Goal: Information Seeking & Learning: Learn about a topic

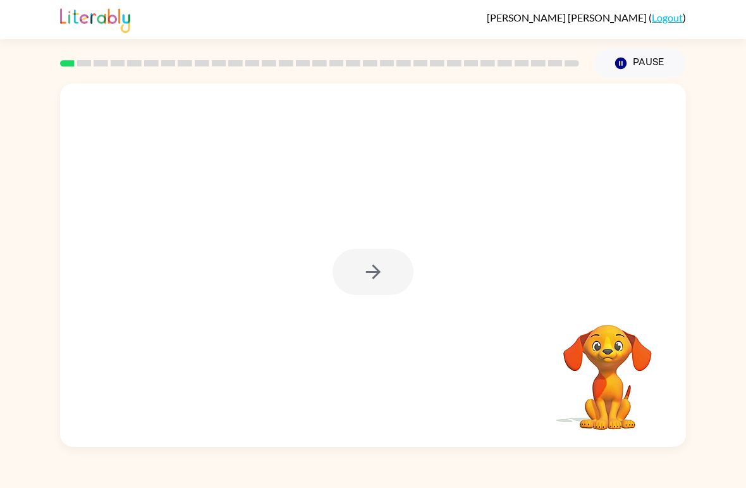
click at [71, 128] on div at bounding box center [373, 264] width 626 height 363
click at [54, 100] on div "Your browser must support playing .mp4 files to use Literably. Please try using…" at bounding box center [373, 262] width 746 height 369
click at [342, 293] on div at bounding box center [373, 272] width 81 height 46
click at [377, 272] on icon "button" at bounding box center [373, 271] width 15 height 15
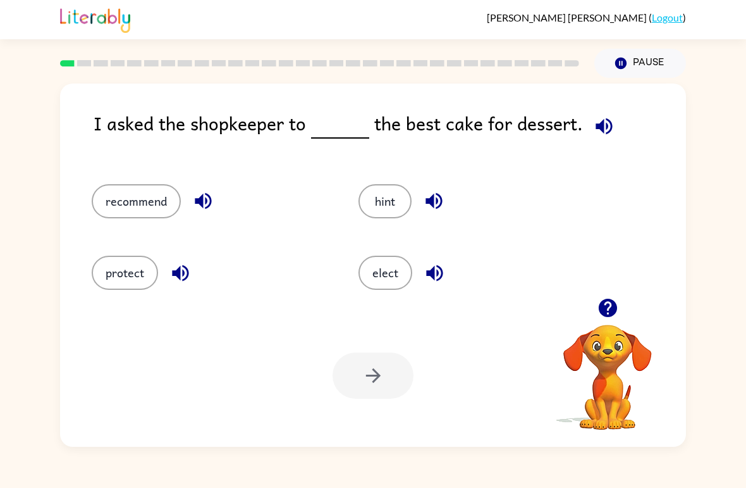
click at [133, 202] on button "recommend" at bounding box center [136, 201] width 89 height 34
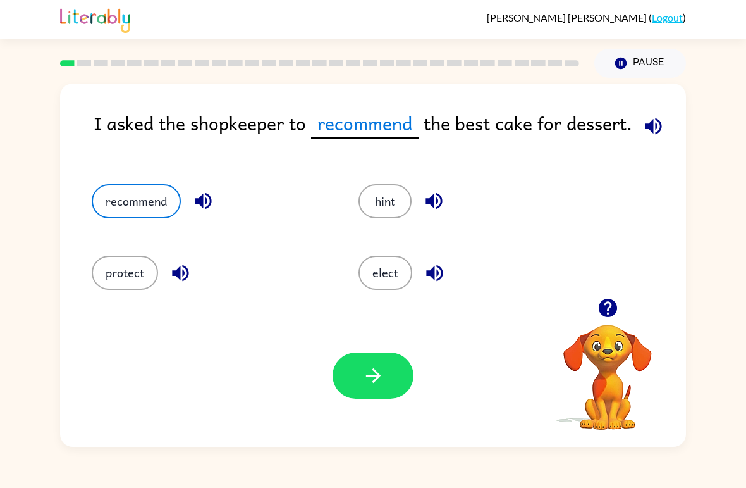
click at [355, 379] on button "button" at bounding box center [373, 375] width 81 height 46
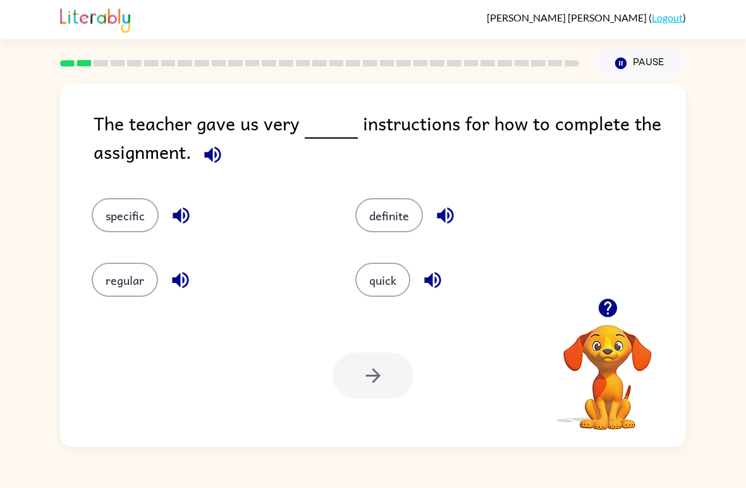
click at [388, 220] on button "definite" at bounding box center [389, 215] width 68 height 34
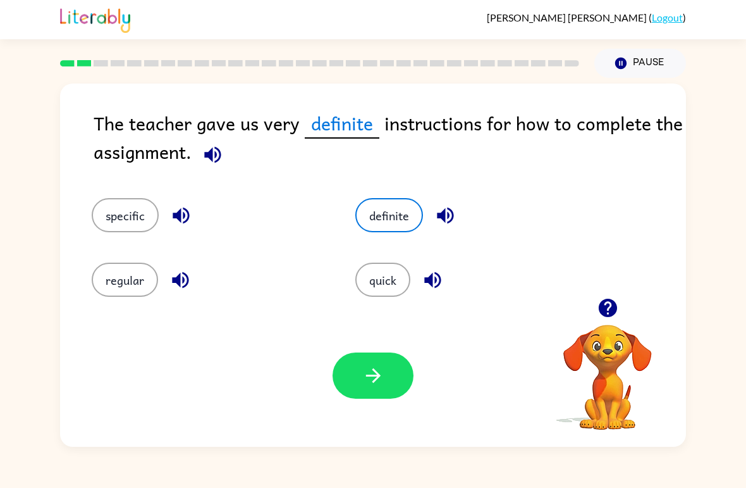
click at [113, 273] on button "regular" at bounding box center [125, 279] width 66 height 34
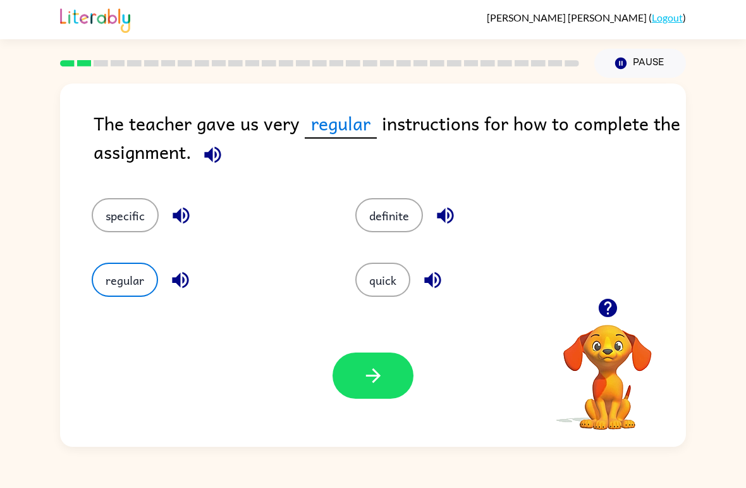
click at [109, 210] on button "specific" at bounding box center [125, 215] width 67 height 34
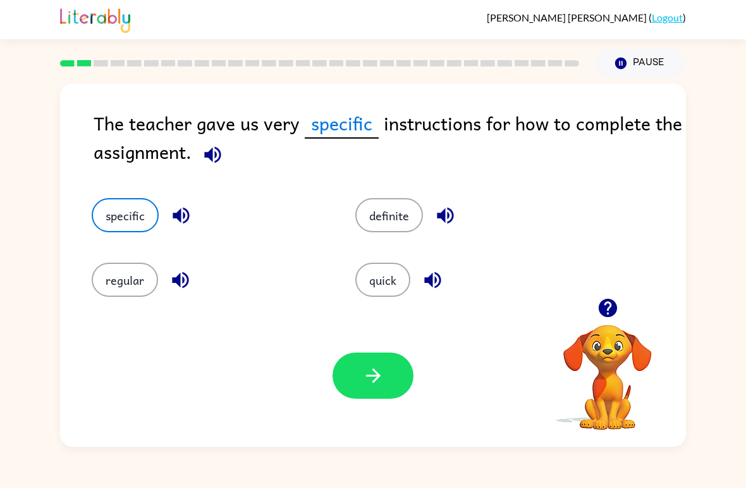
click at [394, 291] on button "quick" at bounding box center [382, 279] width 55 height 34
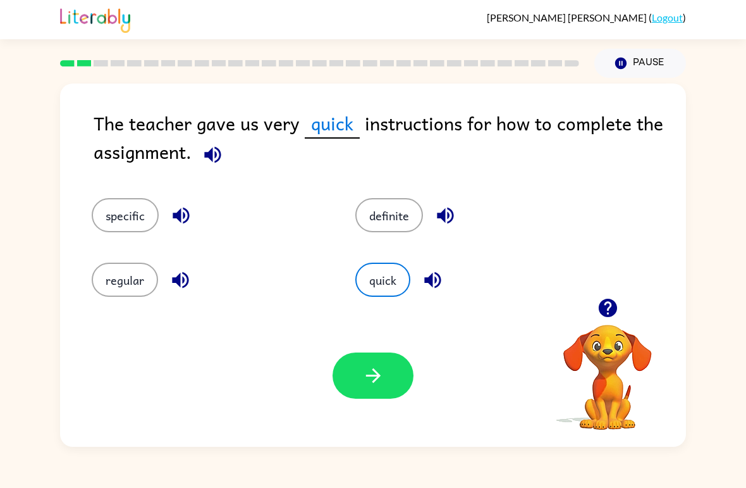
click at [132, 203] on button "specific" at bounding box center [125, 215] width 67 height 34
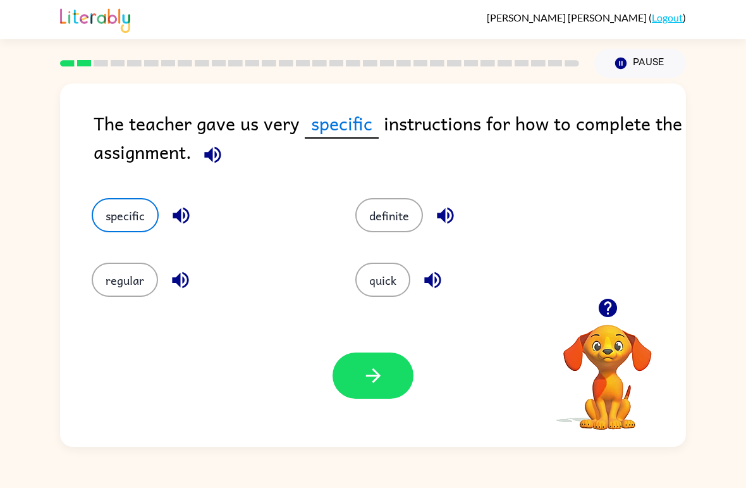
click at [107, 274] on button "regular" at bounding box center [125, 279] width 66 height 34
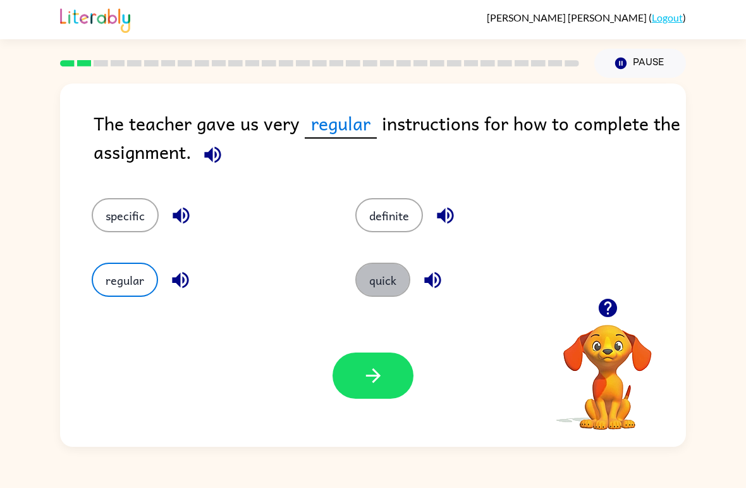
click at [385, 273] on button "quick" at bounding box center [382, 279] width 55 height 34
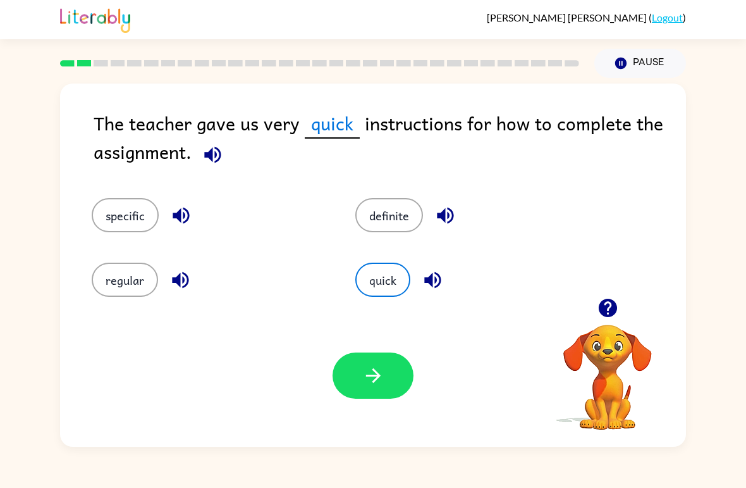
click at [124, 211] on button "specific" at bounding box center [125, 215] width 67 height 34
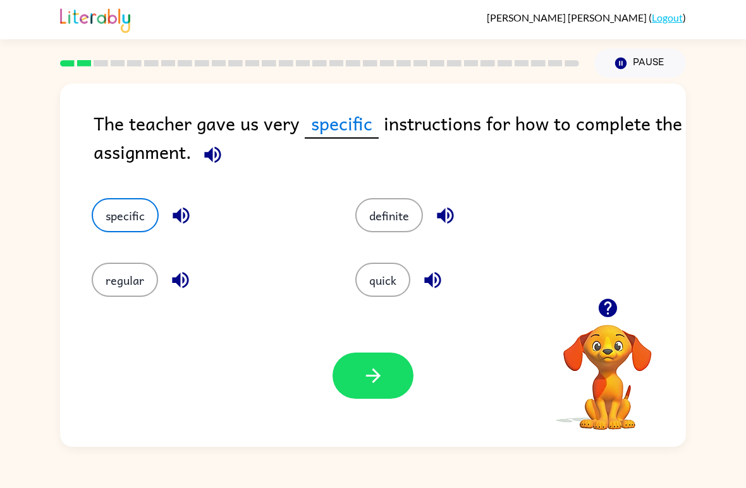
click at [401, 369] on button "button" at bounding box center [373, 375] width 81 height 46
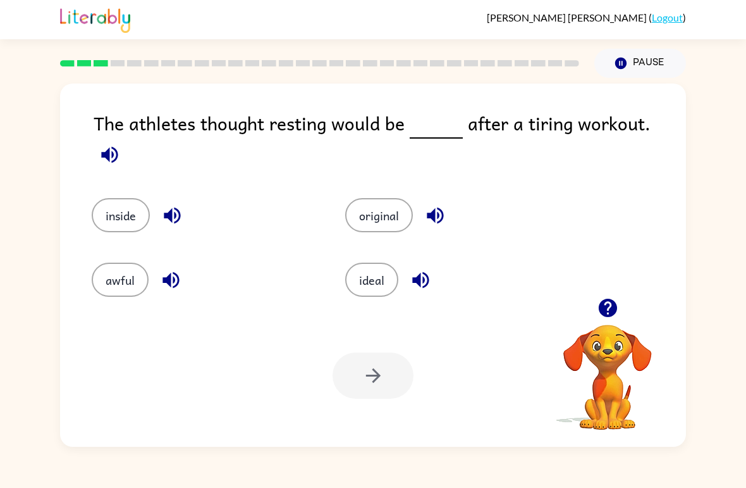
click at [381, 278] on button "ideal" at bounding box center [371, 279] width 53 height 34
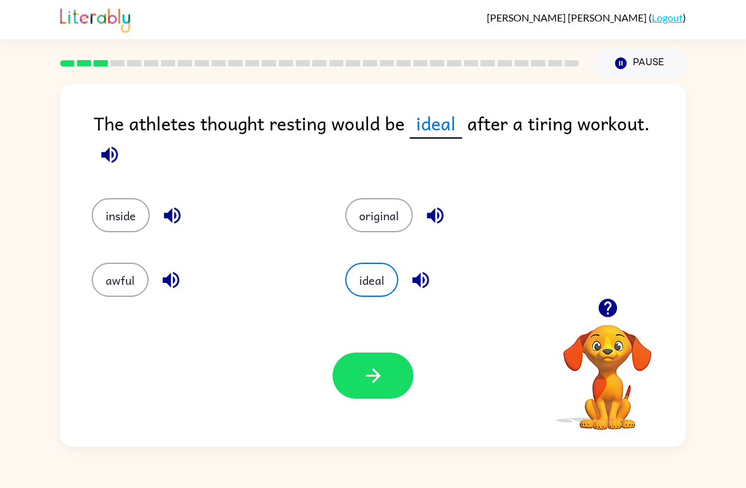
click at [385, 365] on button "button" at bounding box center [373, 375] width 81 height 46
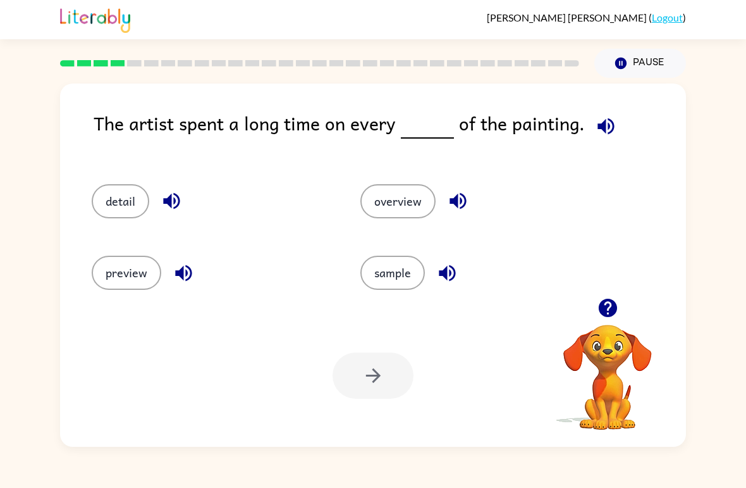
click at [104, 214] on button "detail" at bounding box center [121, 201] width 58 height 34
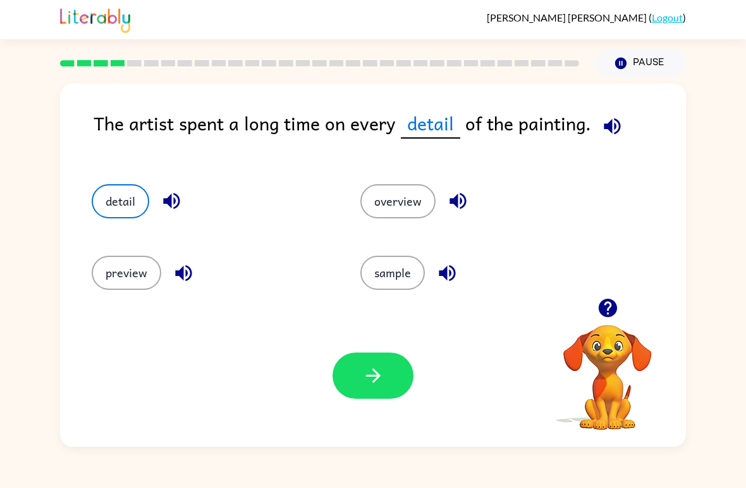
click at [376, 388] on button "button" at bounding box center [373, 375] width 81 height 46
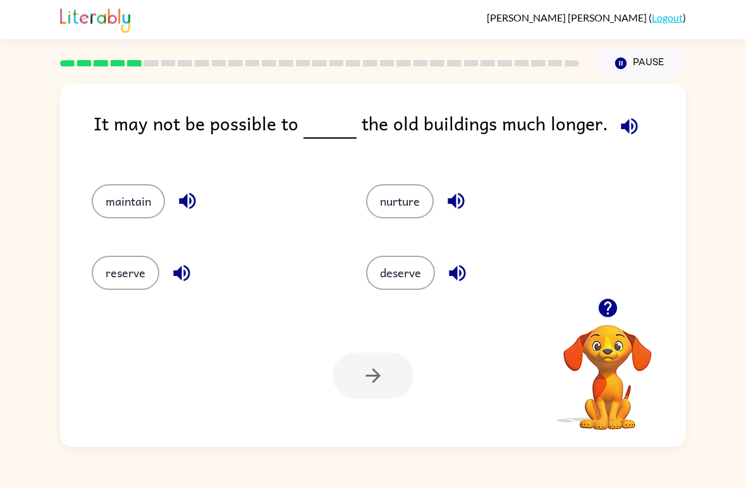
click at [123, 266] on button "reserve" at bounding box center [126, 273] width 68 height 34
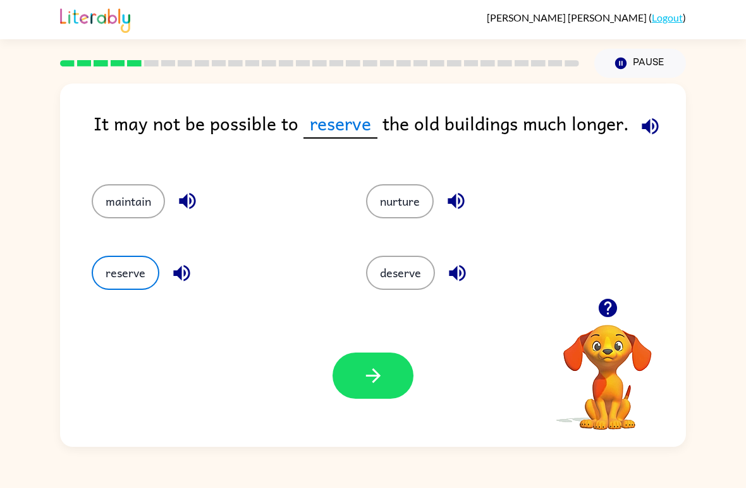
click at [386, 369] on button "button" at bounding box center [373, 375] width 81 height 46
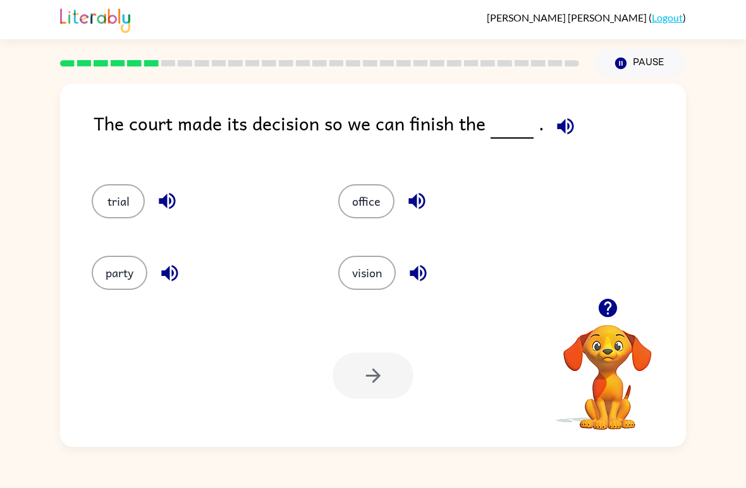
click at [116, 187] on button "trial" at bounding box center [118, 201] width 53 height 34
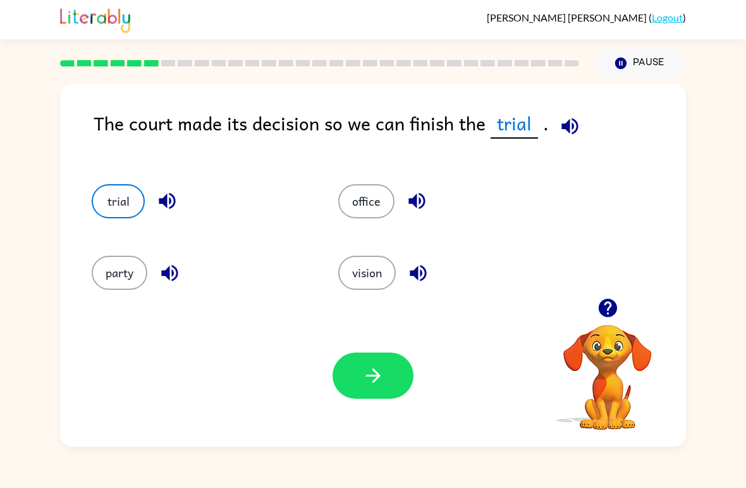
click at [382, 385] on icon "button" at bounding box center [373, 375] width 22 height 22
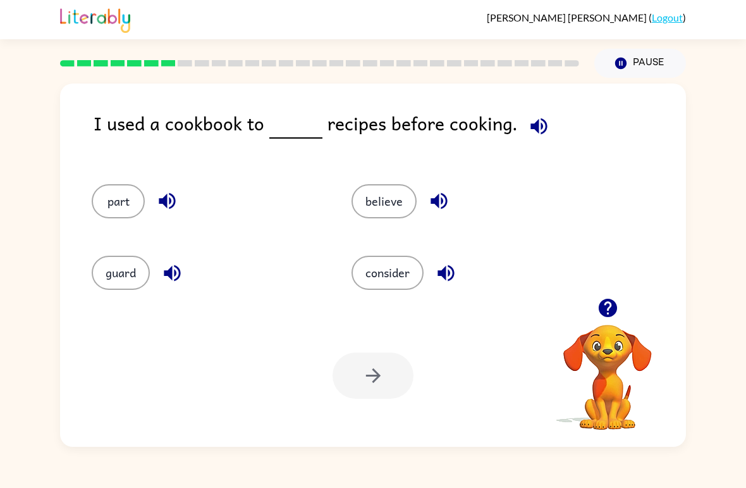
click at [416, 285] on button "consider" at bounding box center [388, 273] width 72 height 34
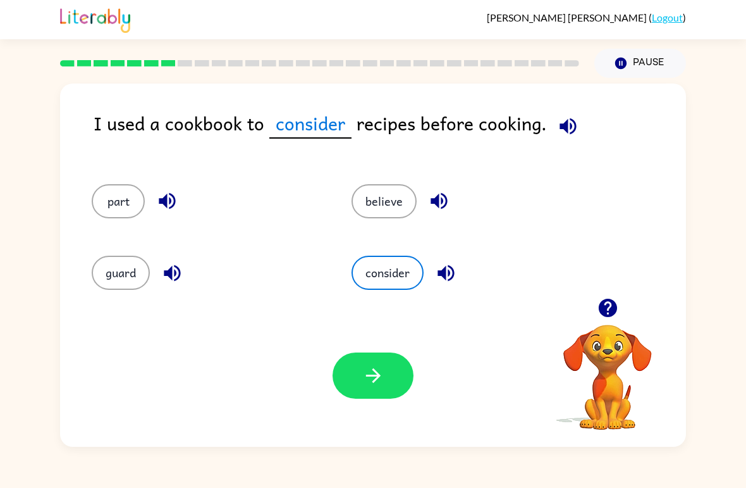
click at [404, 393] on button "button" at bounding box center [373, 375] width 81 height 46
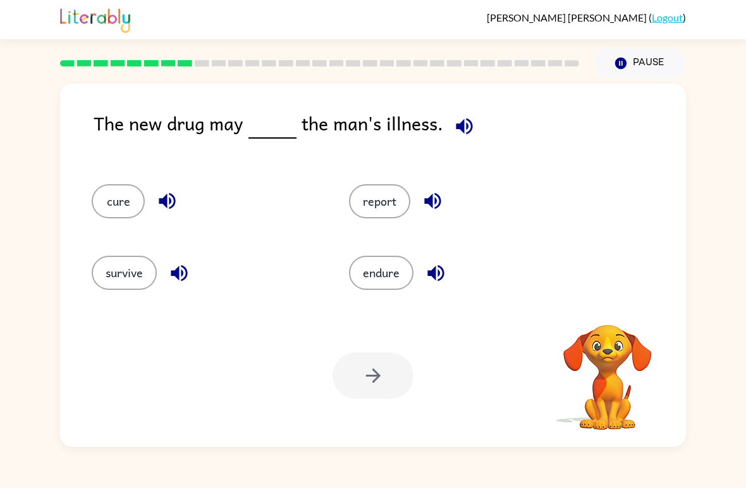
click at [649, 85] on div "The new drug may the man's illness. cure report survive endure Your browser mus…" at bounding box center [373, 264] width 626 height 363
click at [126, 192] on button "cure" at bounding box center [118, 201] width 53 height 34
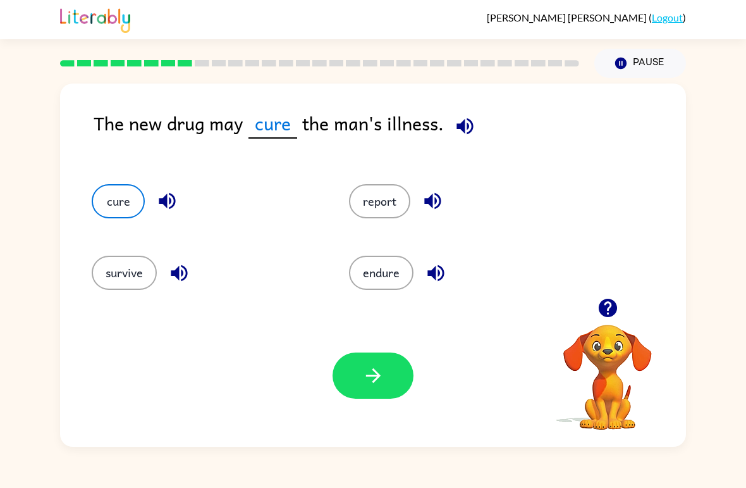
click at [340, 369] on button "button" at bounding box center [373, 375] width 81 height 46
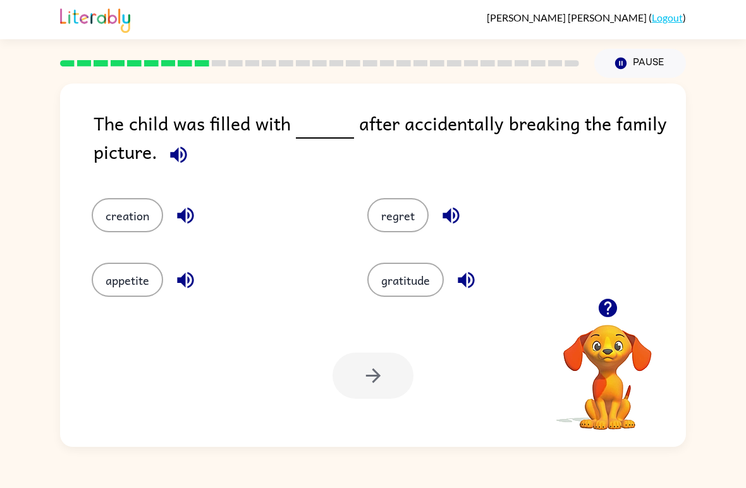
click at [420, 206] on button "regret" at bounding box center [397, 215] width 61 height 34
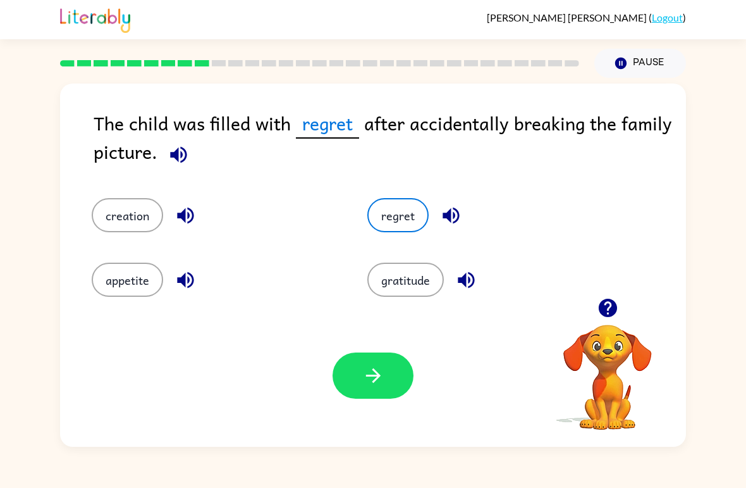
click at [372, 359] on button "button" at bounding box center [373, 375] width 81 height 46
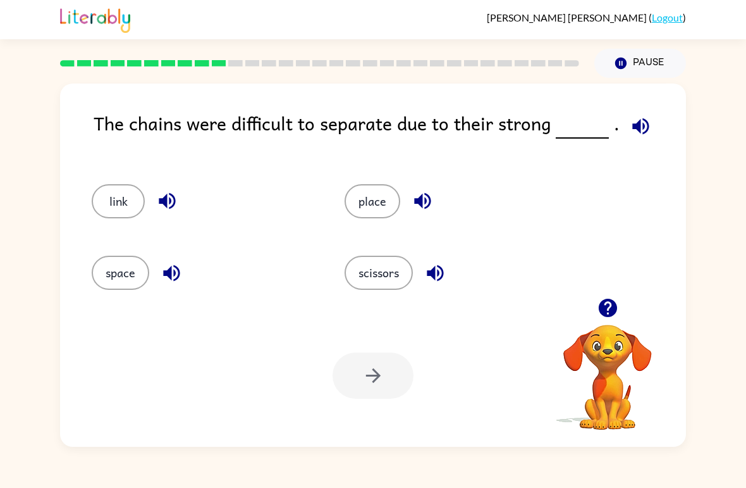
click at [85, 205] on div "link" at bounding box center [194, 195] width 253 height 71
click at [106, 185] on button "link" at bounding box center [118, 201] width 53 height 34
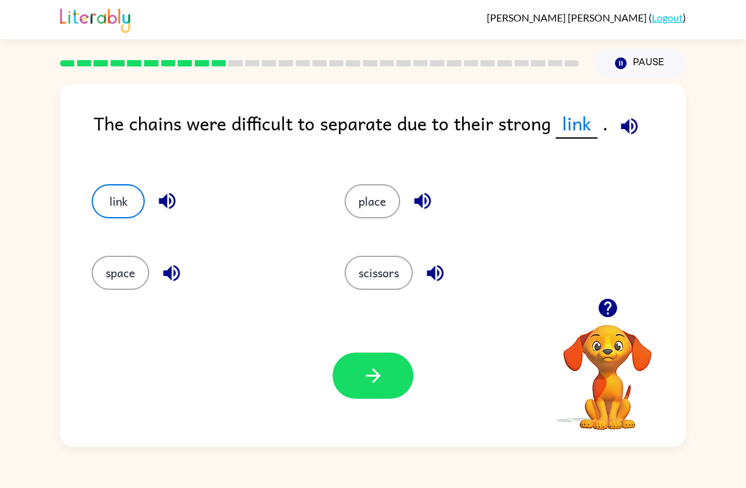
click at [370, 393] on button "button" at bounding box center [373, 375] width 81 height 46
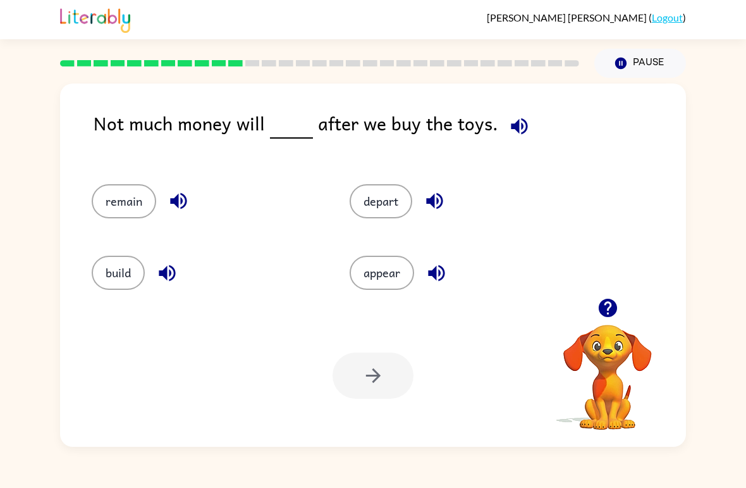
click at [133, 187] on button "remain" at bounding box center [124, 201] width 65 height 34
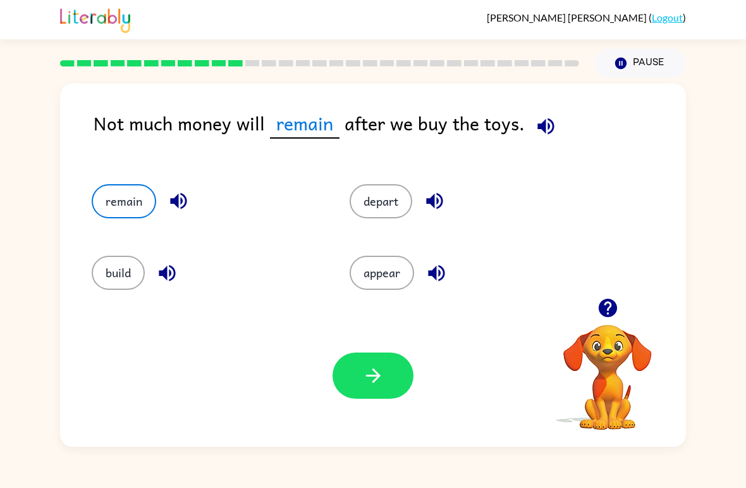
click at [392, 379] on button "button" at bounding box center [373, 375] width 81 height 46
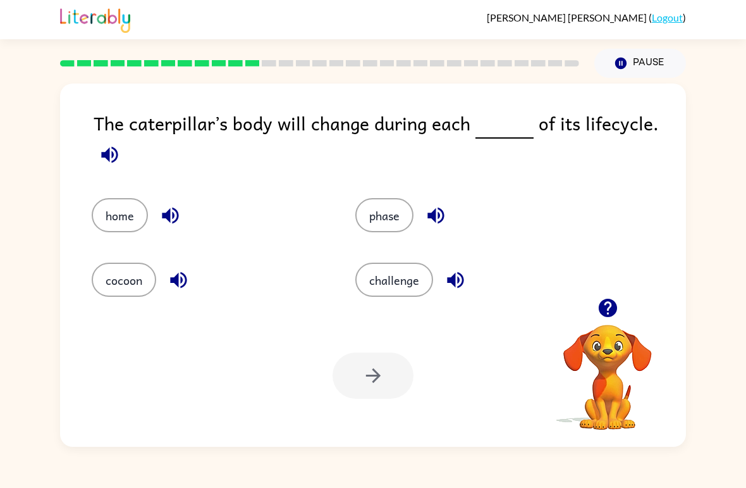
click at [369, 226] on button "phase" at bounding box center [384, 215] width 58 height 34
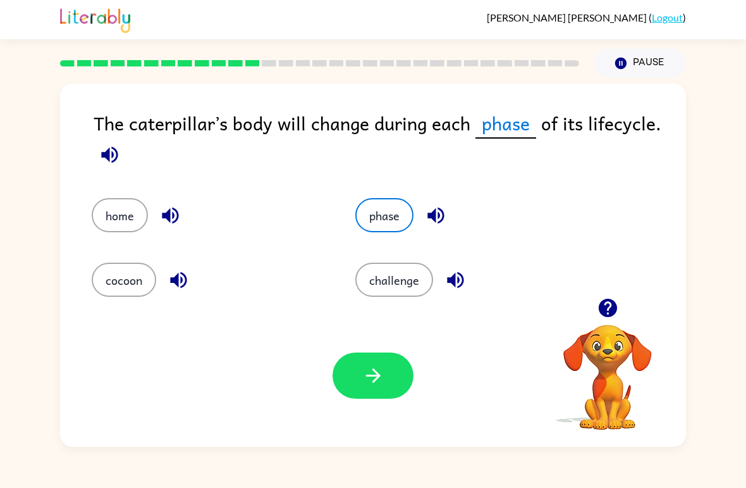
click at [374, 370] on icon "button" at bounding box center [373, 375] width 15 height 15
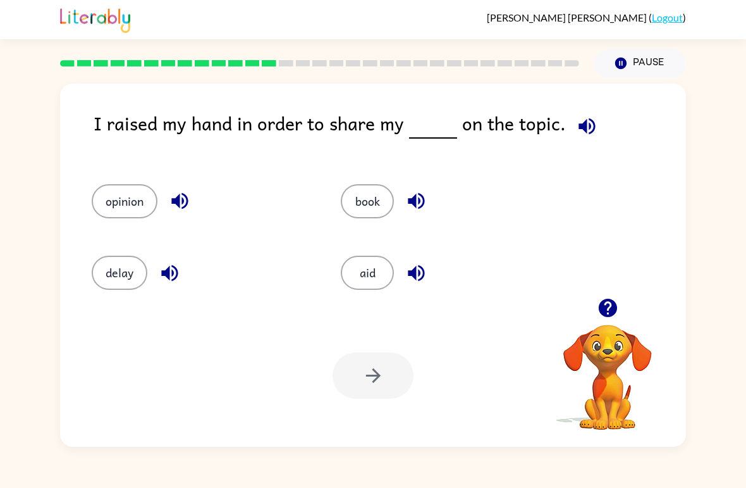
click at [126, 192] on button "opinion" at bounding box center [125, 201] width 66 height 34
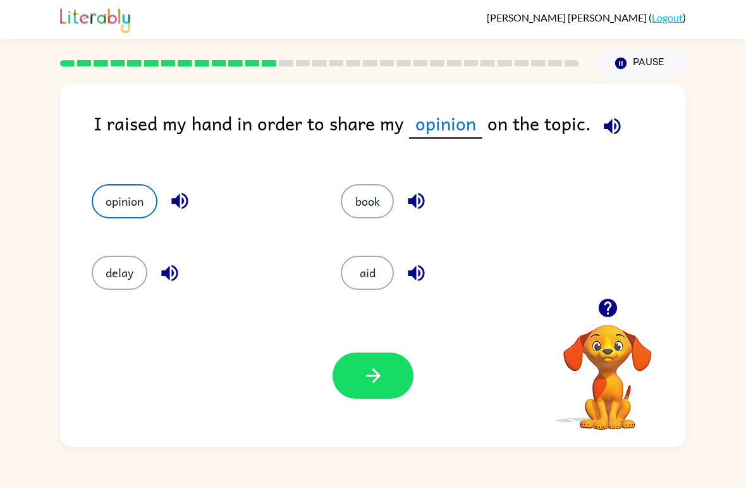
click at [395, 378] on button "button" at bounding box center [373, 375] width 81 height 46
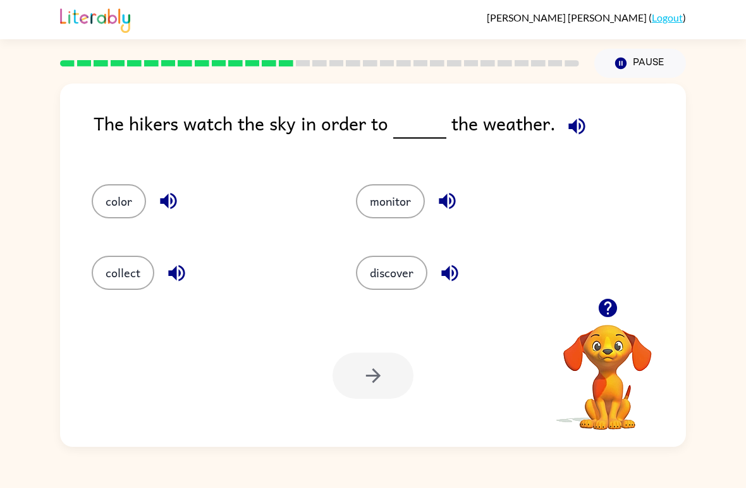
click at [384, 276] on button "discover" at bounding box center [391, 273] width 71 height 34
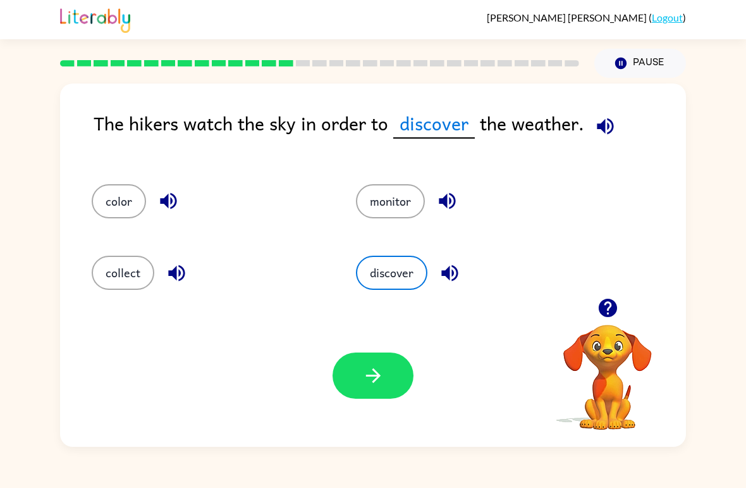
click at [419, 198] on button "monitor" at bounding box center [390, 201] width 69 height 34
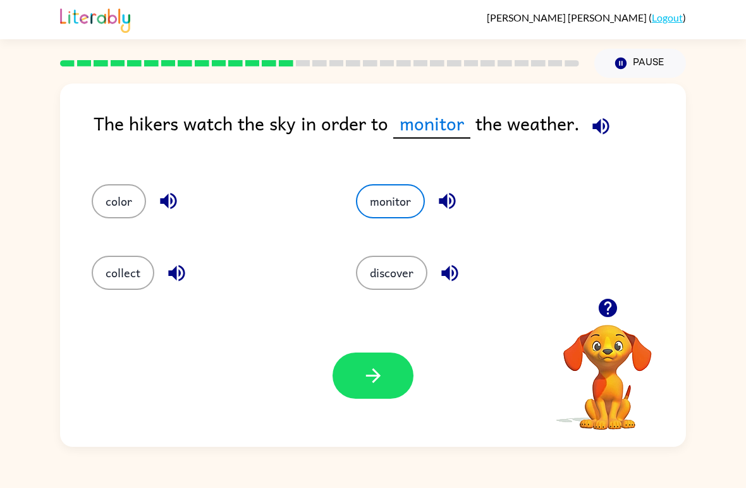
click at [373, 386] on icon "button" at bounding box center [373, 375] width 22 height 22
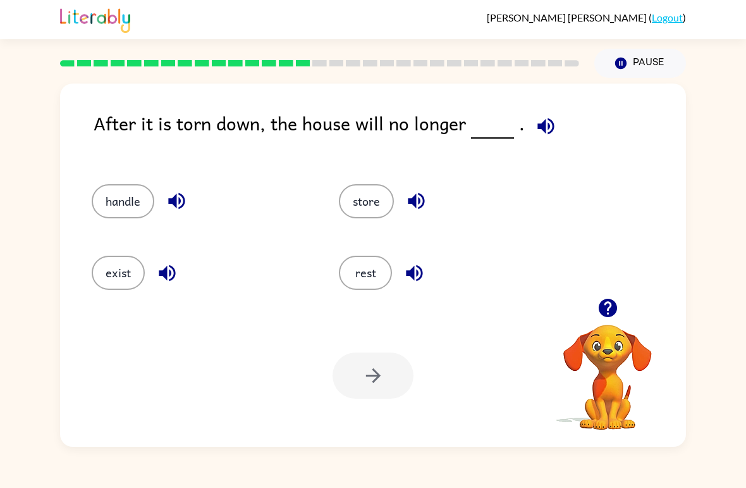
click at [140, 244] on div "exist" at bounding box center [191, 266] width 247 height 71
click at [131, 272] on button "exist" at bounding box center [118, 273] width 53 height 34
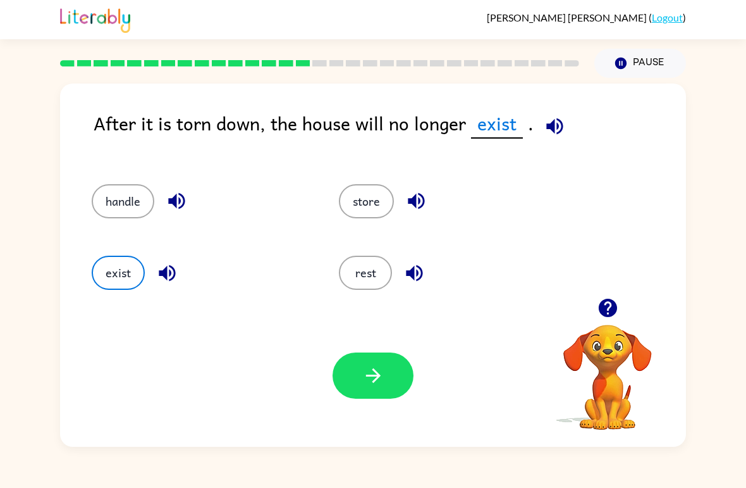
click at [385, 372] on button "button" at bounding box center [373, 375] width 81 height 46
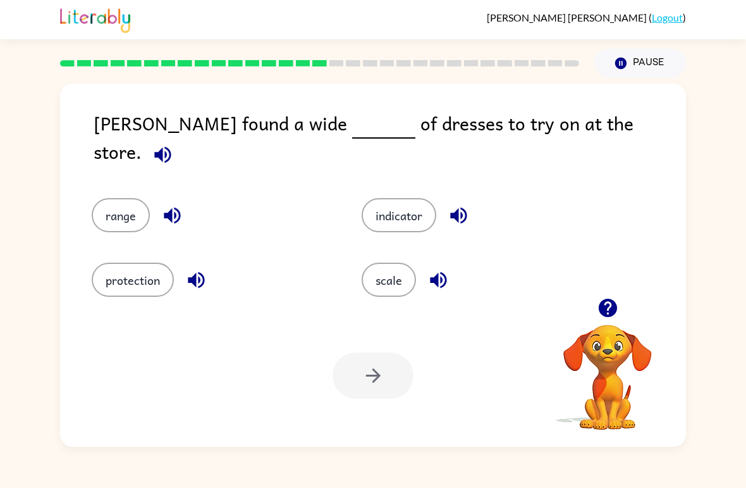
click at [95, 198] on button "range" at bounding box center [121, 215] width 58 height 34
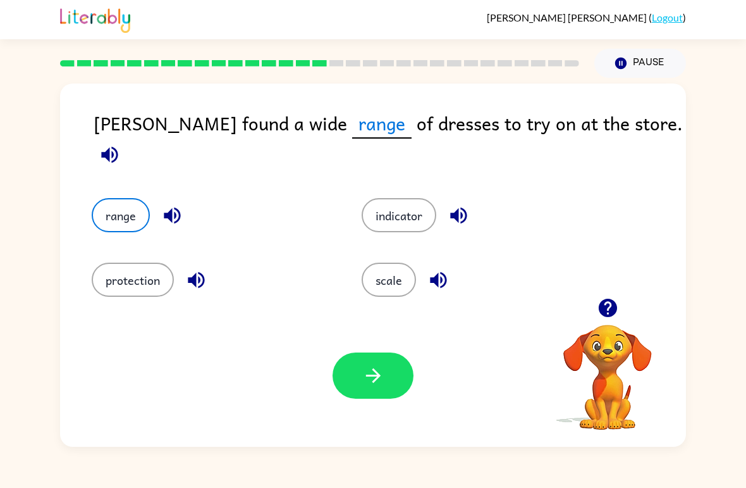
click at [352, 349] on div "Your browser must support playing .mp4 files to use Literably. Please try using…" at bounding box center [373, 375] width 626 height 142
click at [376, 394] on button "button" at bounding box center [373, 375] width 81 height 46
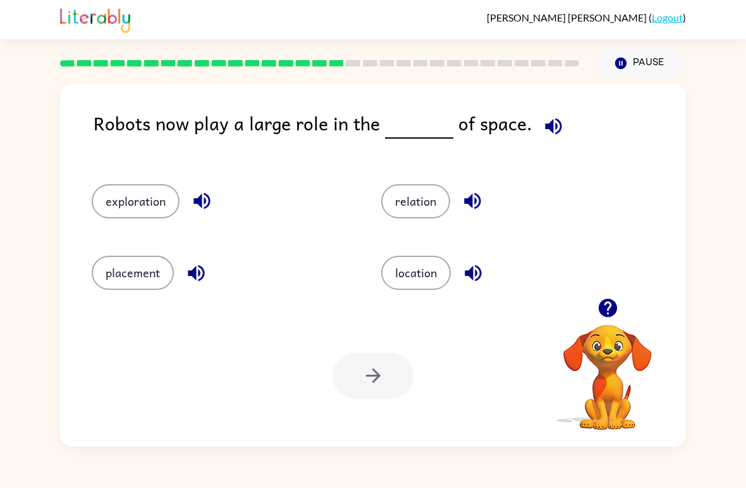
click at [154, 181] on div "exploration" at bounding box center [213, 195] width 290 height 71
click at [365, 378] on div at bounding box center [373, 375] width 81 height 46
click at [371, 379] on div at bounding box center [373, 375] width 81 height 46
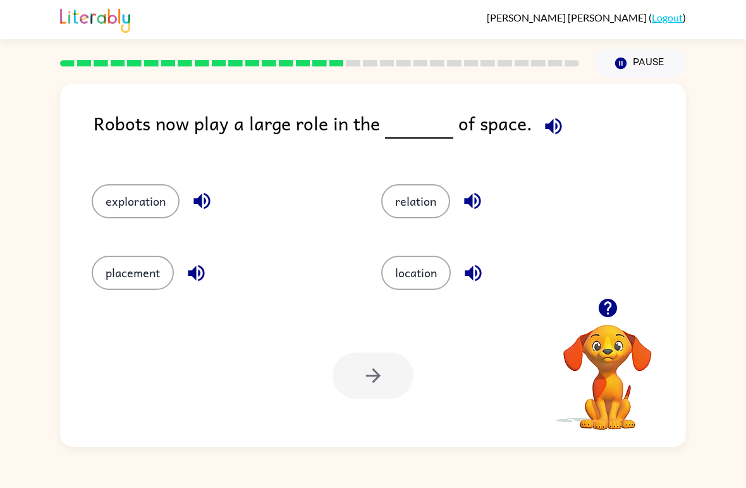
click at [124, 200] on button "exploration" at bounding box center [136, 201] width 88 height 34
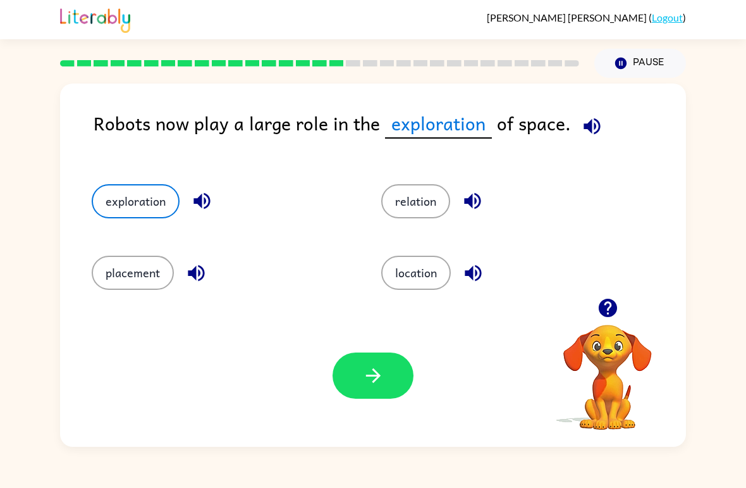
click at [368, 359] on button "button" at bounding box center [373, 375] width 81 height 46
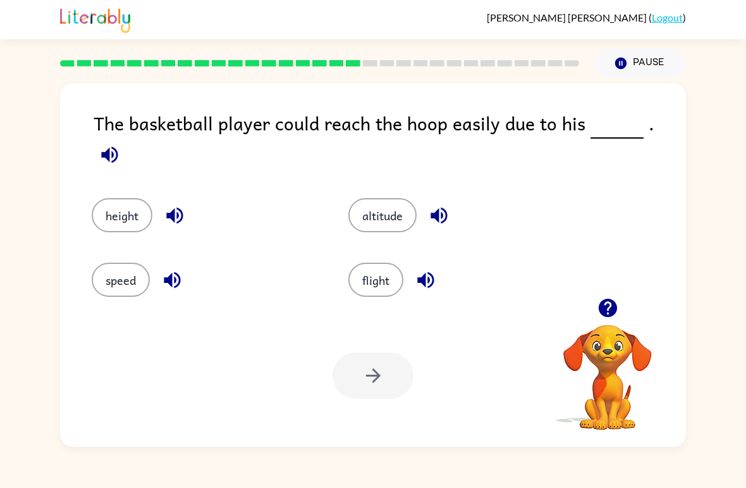
click at [129, 204] on button "height" at bounding box center [122, 215] width 61 height 34
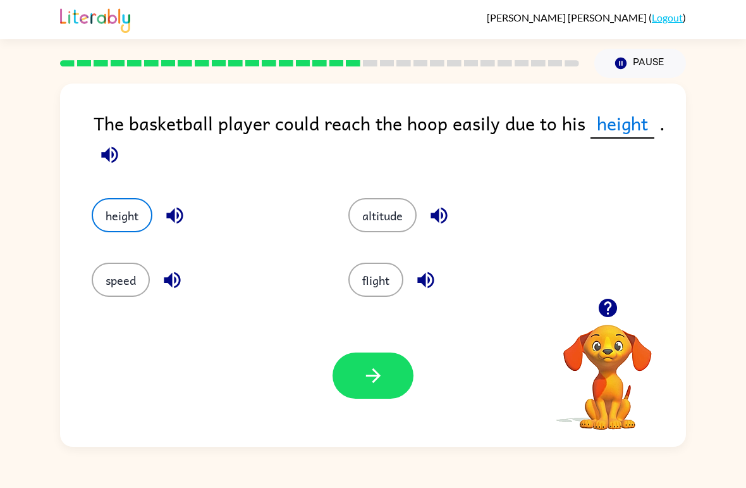
click at [371, 369] on icon "button" at bounding box center [373, 375] width 22 height 22
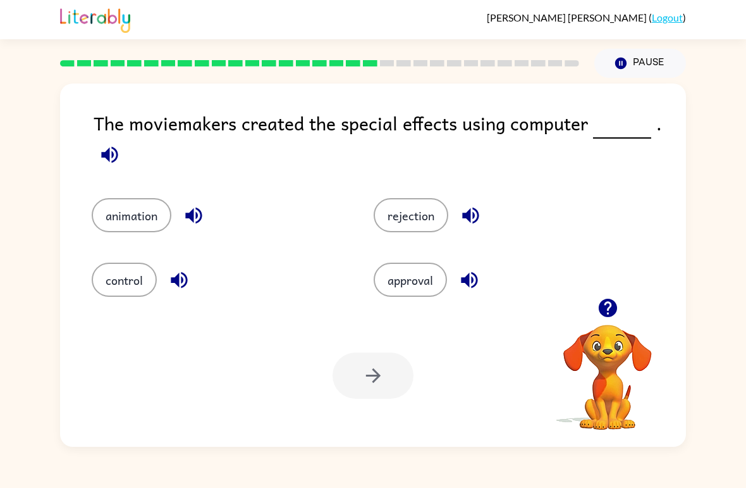
click at [131, 209] on button "animation" at bounding box center [132, 215] width 80 height 34
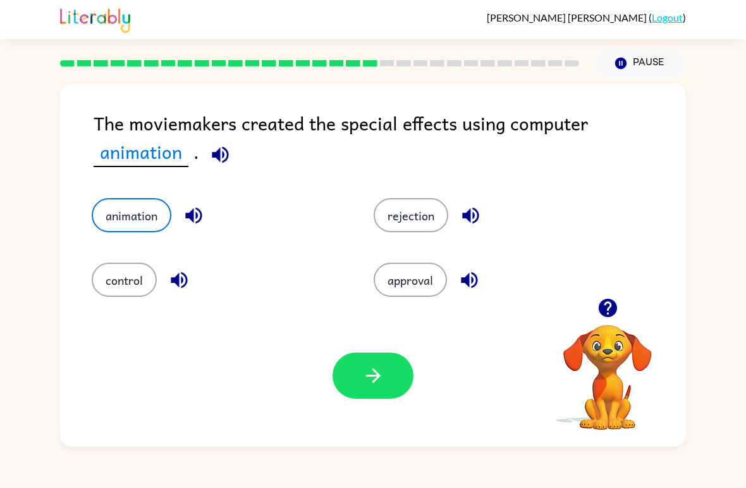
click at [382, 368] on icon "button" at bounding box center [373, 375] width 22 height 22
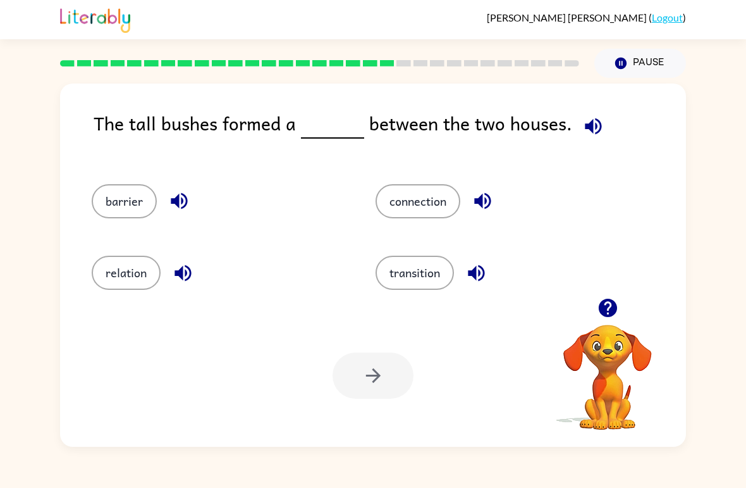
click at [121, 199] on button "barrier" at bounding box center [124, 201] width 65 height 34
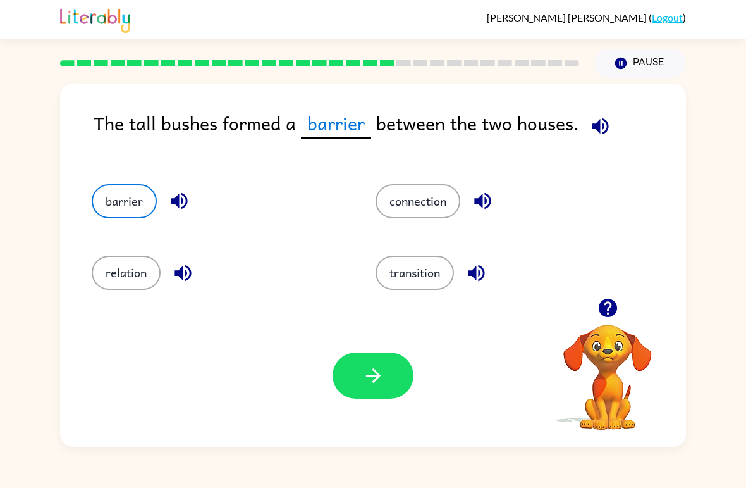
click at [364, 372] on icon "button" at bounding box center [373, 375] width 22 height 22
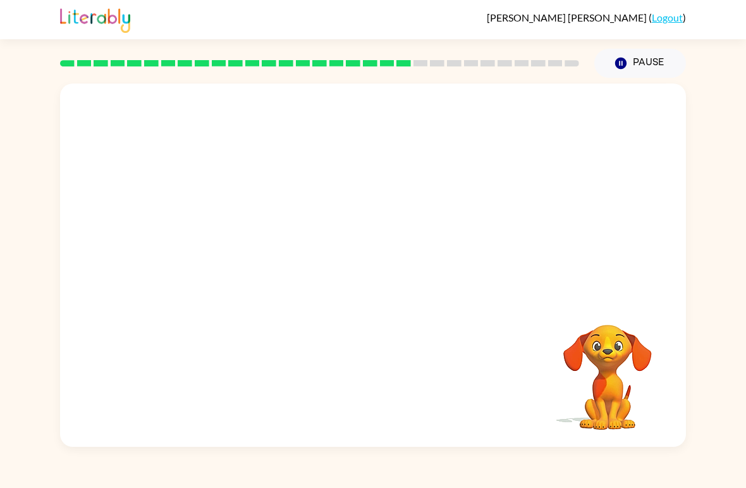
click at [257, 262] on video "Your browser must support playing .mp4 files to use Literably. Please try using…" at bounding box center [373, 190] width 626 height 214
click at [254, 299] on div "Your browser must support playing .mp4 files to use Literably. Please try using…" at bounding box center [373, 264] width 626 height 363
click at [33, 79] on div "Your browser must support playing .mp4 files to use Literably. Please try using…" at bounding box center [373, 262] width 746 height 369
click at [65, 94] on video "Your browser must support playing .mp4 files to use Literably. Please try using…" at bounding box center [373, 190] width 626 height 214
click at [67, 94] on video "Your browser must support playing .mp4 files to use Literably. Please try using…" at bounding box center [373, 190] width 626 height 214
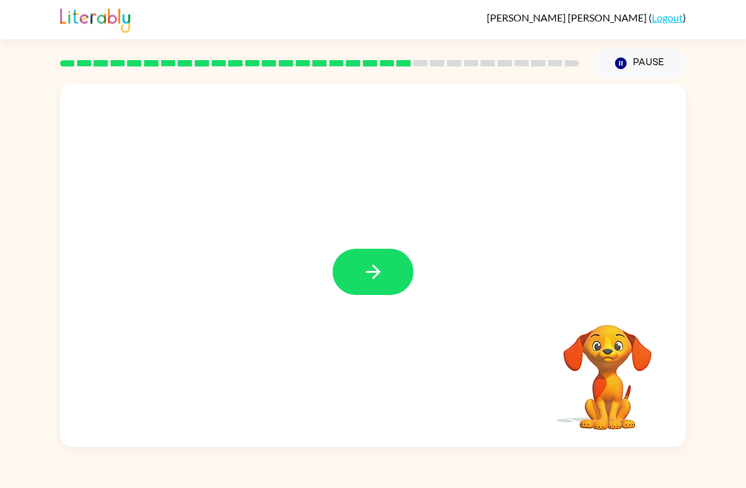
click at [363, 178] on div at bounding box center [373, 264] width 626 height 363
click at [398, 266] on button "button" at bounding box center [373, 272] width 81 height 46
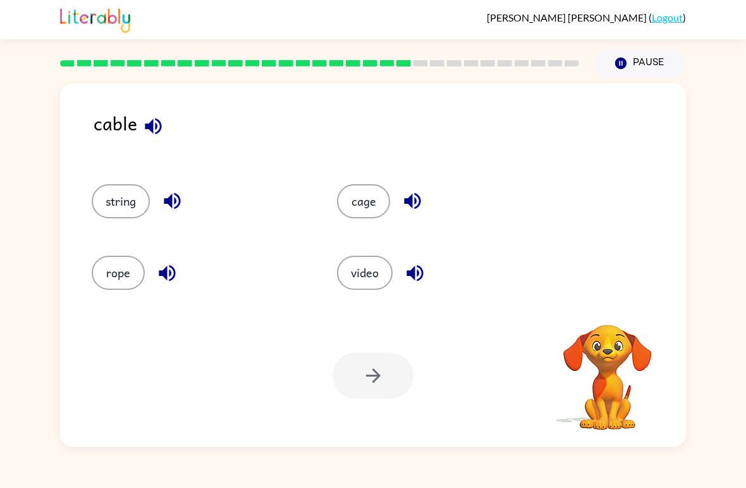
click at [99, 195] on button "string" at bounding box center [121, 201] width 58 height 34
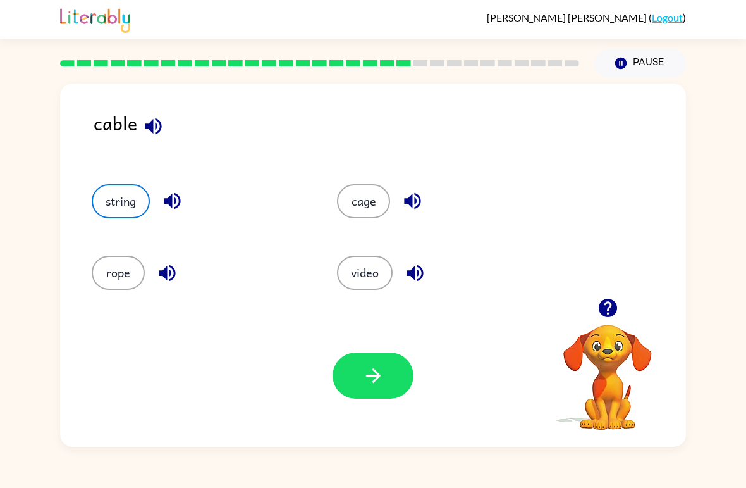
click at [372, 370] on icon "button" at bounding box center [373, 375] width 22 height 22
click at [376, 386] on div at bounding box center [373, 375] width 81 height 46
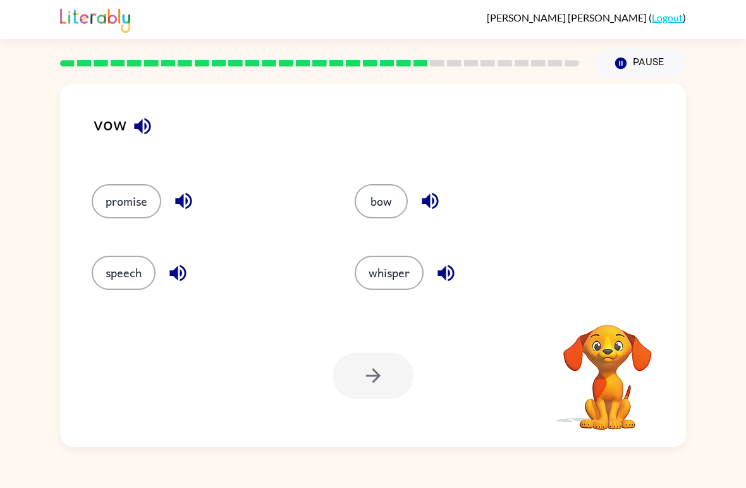
click at [106, 204] on button "promise" at bounding box center [127, 201] width 70 height 34
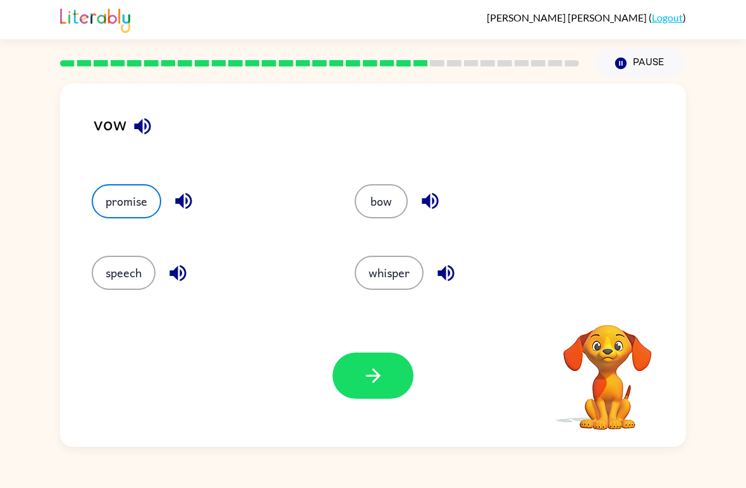
click at [396, 198] on button "bow" at bounding box center [381, 201] width 53 height 34
click at [395, 280] on button "whisper" at bounding box center [389, 273] width 69 height 34
click at [102, 187] on button "promise" at bounding box center [127, 201] width 70 height 34
click at [385, 379] on button "button" at bounding box center [373, 375] width 81 height 46
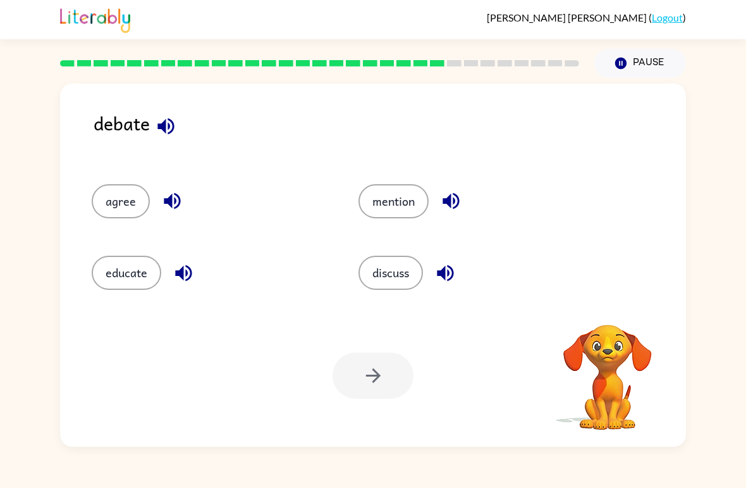
click at [398, 273] on button "discuss" at bounding box center [391, 273] width 65 height 34
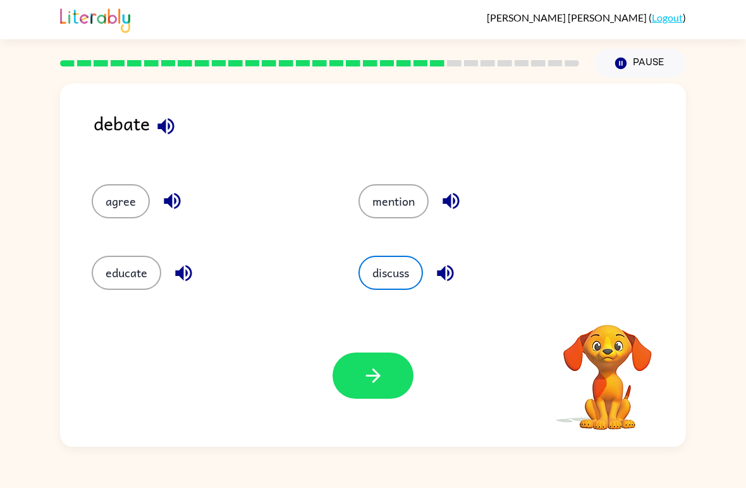
click at [381, 381] on icon "button" at bounding box center [373, 375] width 22 height 22
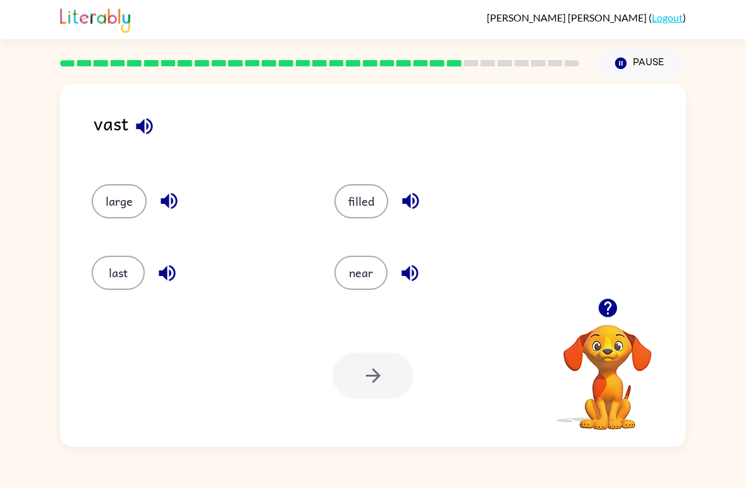
click at [101, 207] on button "large" at bounding box center [119, 201] width 55 height 34
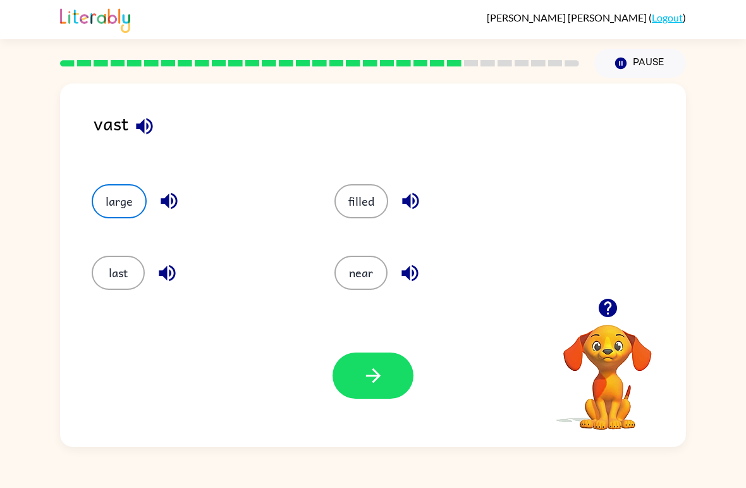
click at [341, 407] on div "Your browser must support playing .mp4 files to use Literably. Please try using…" at bounding box center [373, 375] width 626 height 142
click at [401, 377] on button "button" at bounding box center [373, 375] width 81 height 46
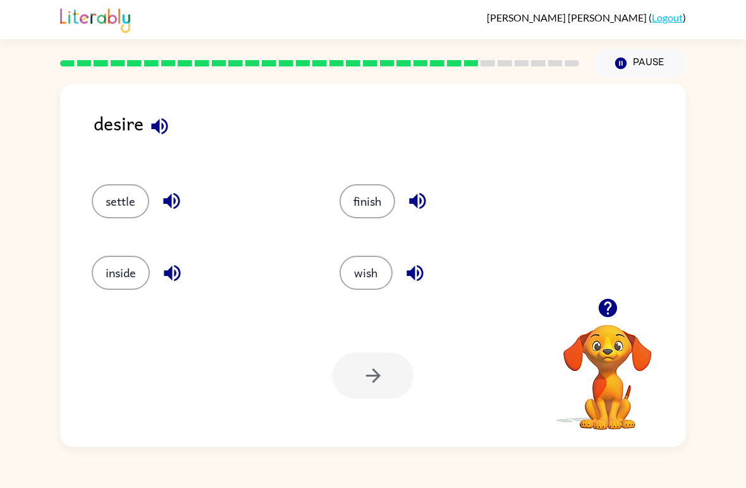
click at [358, 262] on button "wish" at bounding box center [366, 273] width 53 height 34
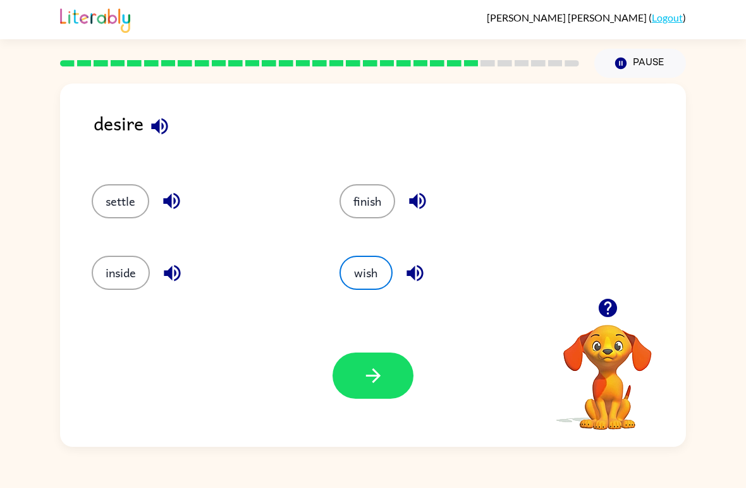
click at [384, 369] on icon "button" at bounding box center [373, 375] width 22 height 22
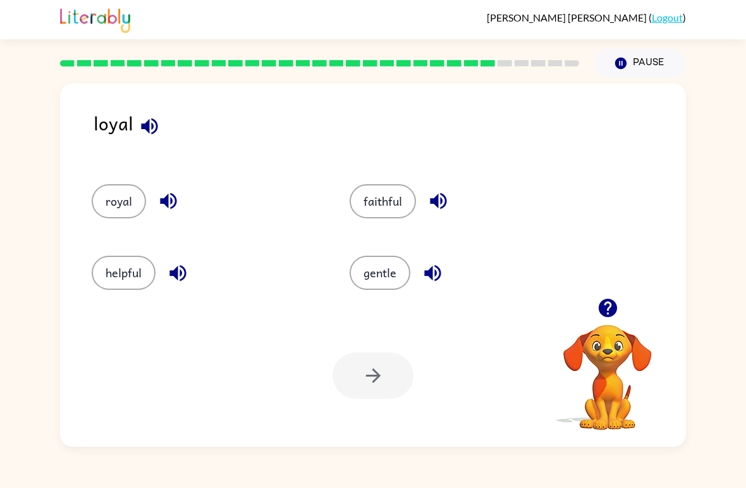
click at [385, 194] on button "faithful" at bounding box center [383, 201] width 66 height 34
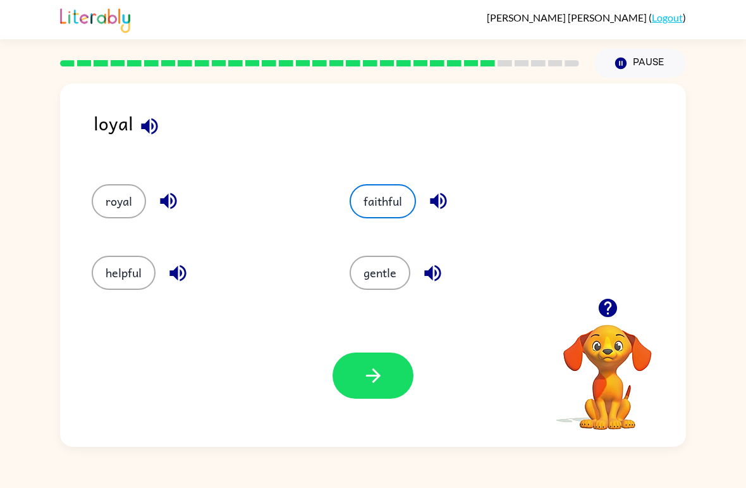
click at [380, 362] on button "button" at bounding box center [373, 375] width 81 height 46
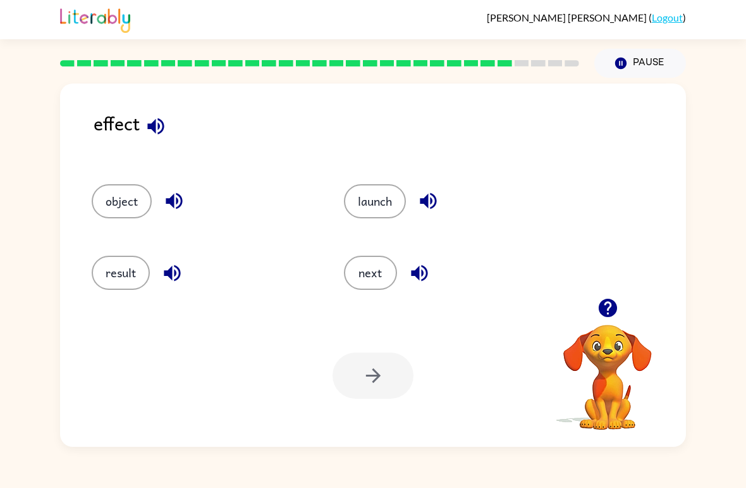
click at [125, 200] on button "object" at bounding box center [122, 201] width 60 height 34
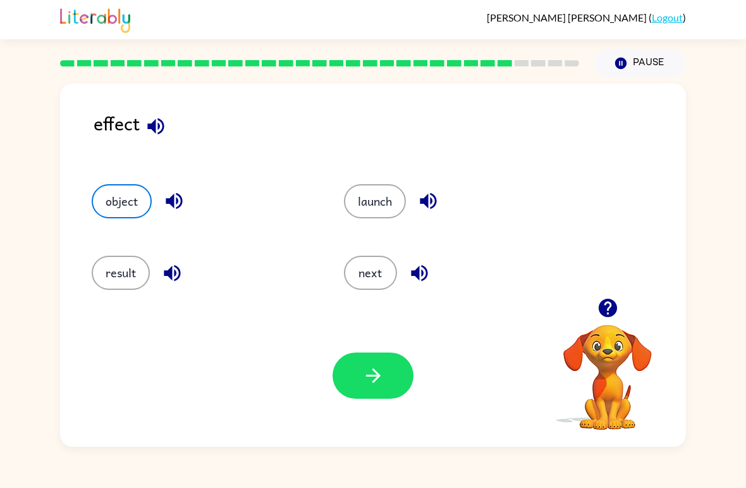
click at [371, 375] on icon "button" at bounding box center [373, 375] width 22 height 22
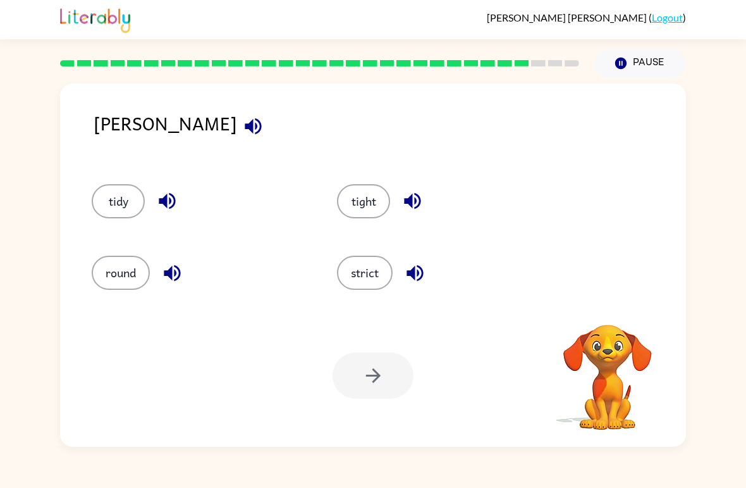
click at [702, 441] on div "[PERSON_NAME] tidy tight round strict Your browser must support playing .mp4 fi…" at bounding box center [373, 262] width 746 height 369
click at [362, 275] on button "strict" at bounding box center [365, 273] width 56 height 34
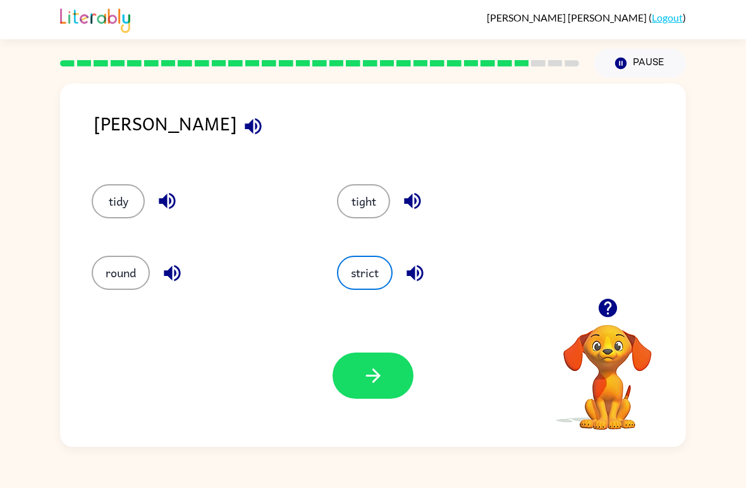
click at [373, 398] on button "button" at bounding box center [373, 375] width 81 height 46
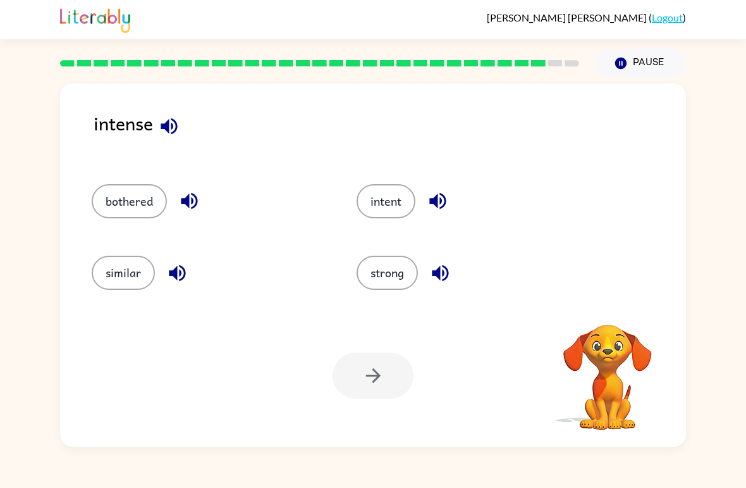
click at [395, 257] on button "strong" at bounding box center [387, 273] width 61 height 34
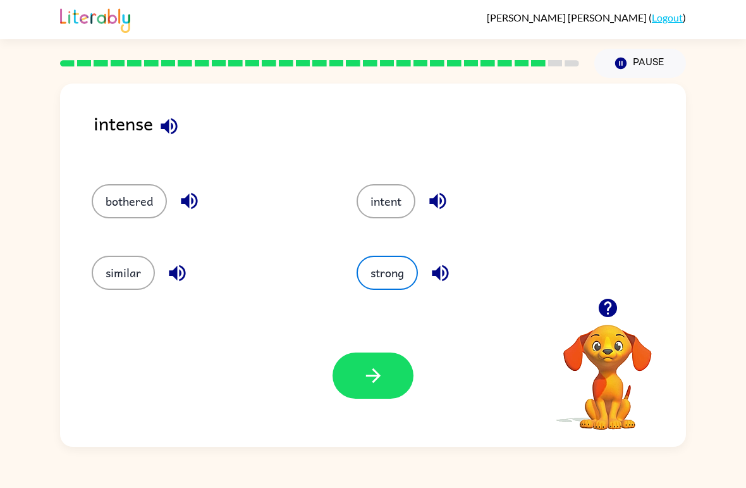
click at [388, 383] on button "button" at bounding box center [373, 375] width 81 height 46
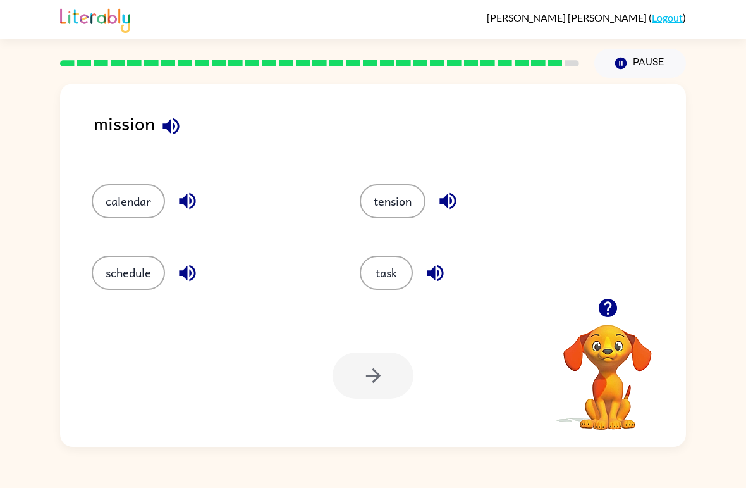
click at [385, 272] on button "task" at bounding box center [386, 273] width 53 height 34
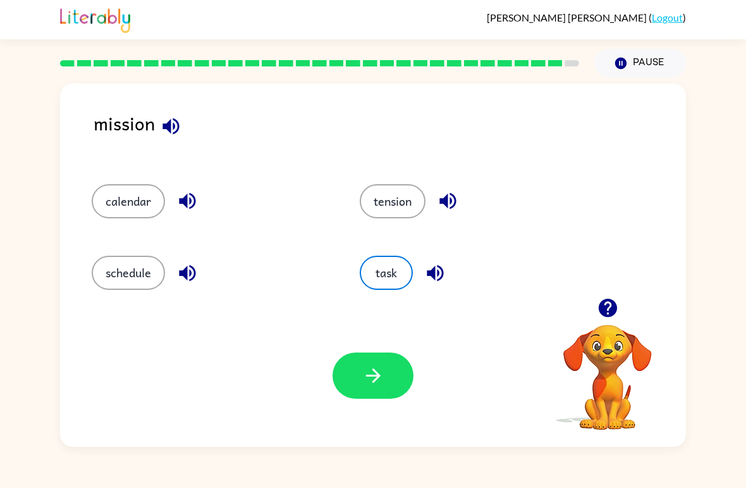
click at [361, 387] on button "button" at bounding box center [373, 375] width 81 height 46
